Goal: Find specific page/section: Find specific page/section

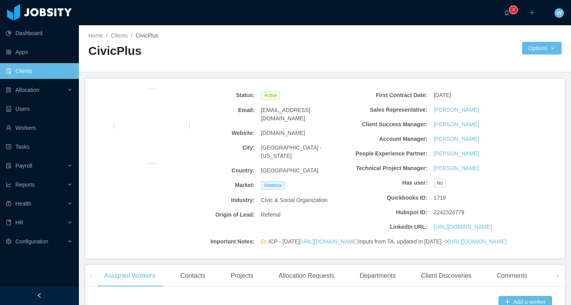
scroll to position [5, 0]
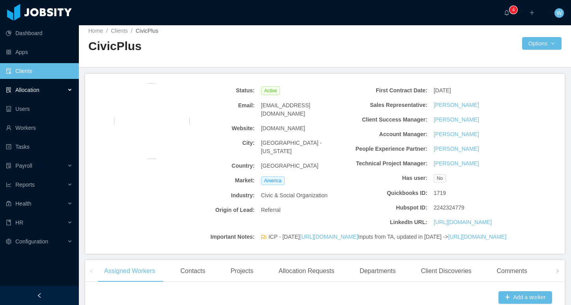
click at [43, 90] on div "Allocation" at bounding box center [39, 90] width 79 height 16
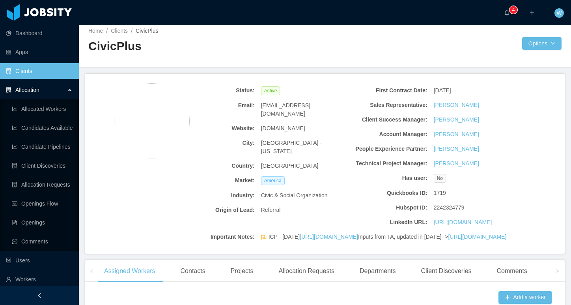
click at [43, 76] on link "Clients" at bounding box center [39, 71] width 67 height 16
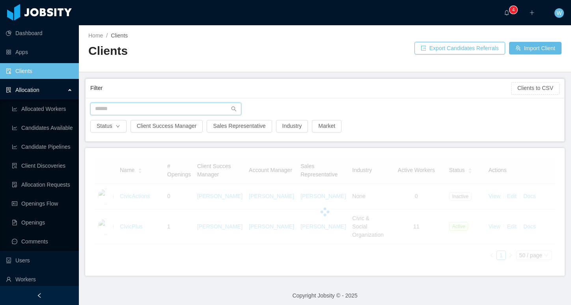
click at [118, 108] on input "text" at bounding box center [165, 109] width 151 height 13
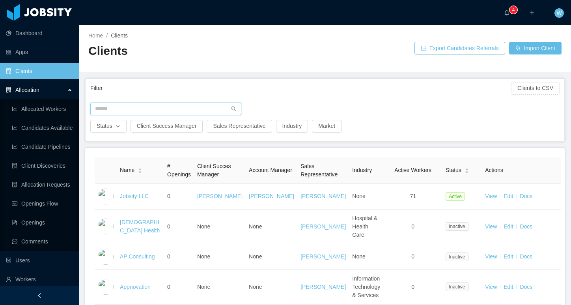
click at [118, 108] on input "text" at bounding box center [165, 109] width 151 height 13
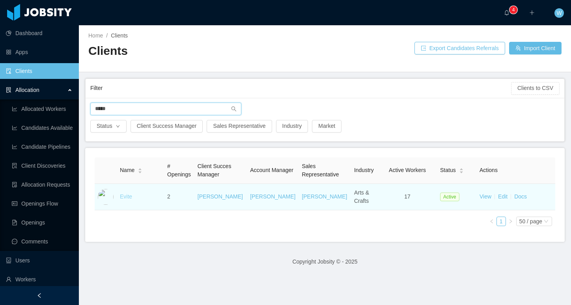
type input "*****"
click at [129, 196] on link "Evite" at bounding box center [126, 196] width 12 height 6
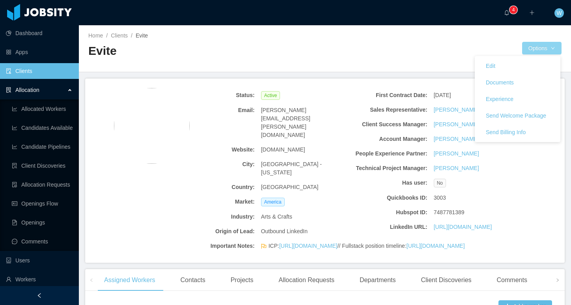
click at [542, 48] on button "Options" at bounding box center [541, 48] width 39 height 13
click at [536, 86] on link "Documents" at bounding box center [518, 82] width 86 height 17
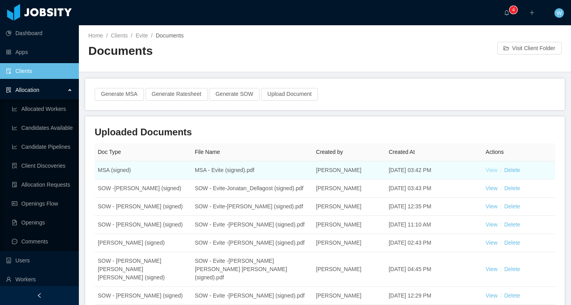
click at [491, 172] on link "View" at bounding box center [492, 170] width 12 height 6
